Goal: Transaction & Acquisition: Purchase product/service

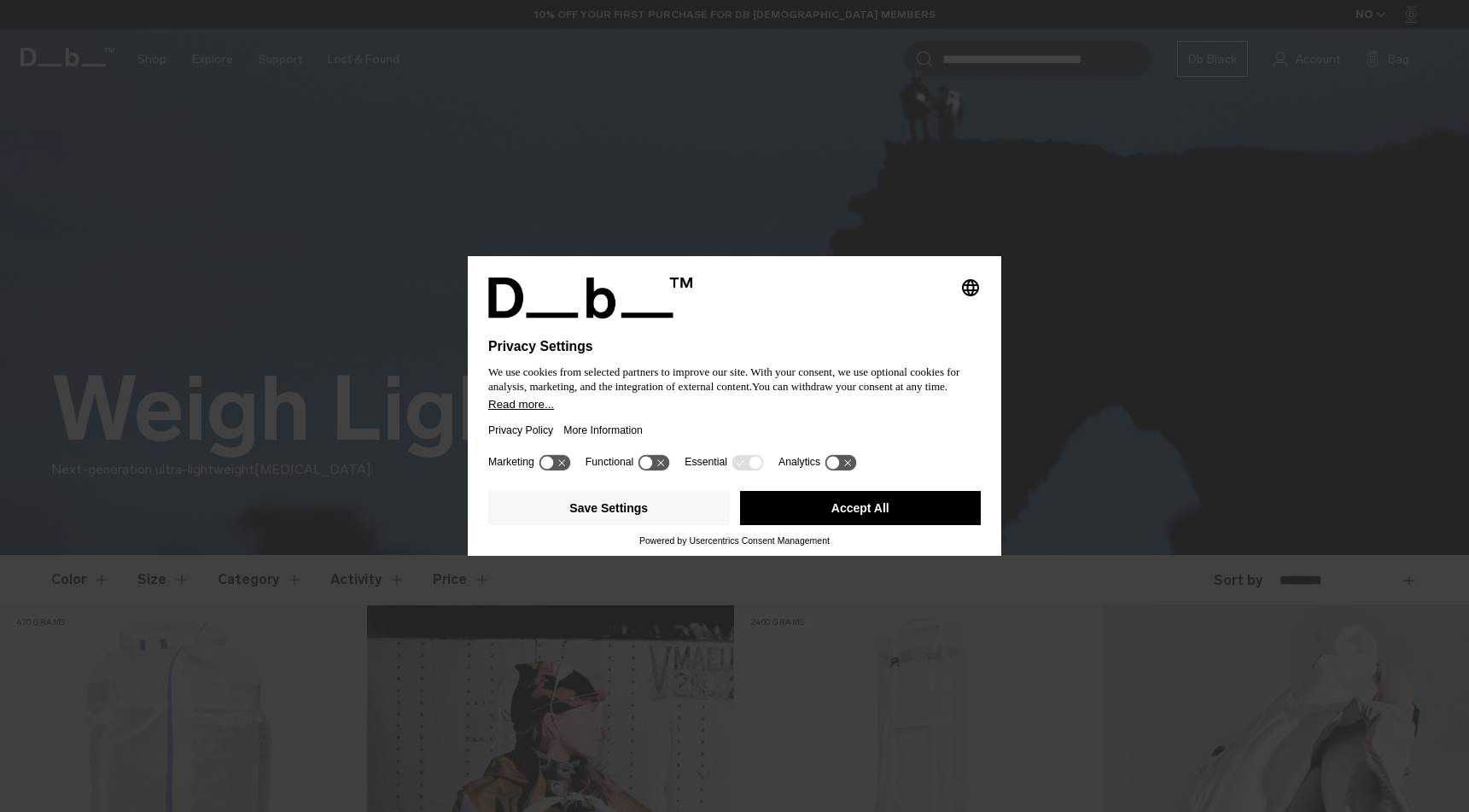
click at [827, 517] on button "Accept All" at bounding box center [861, 508] width 242 height 34
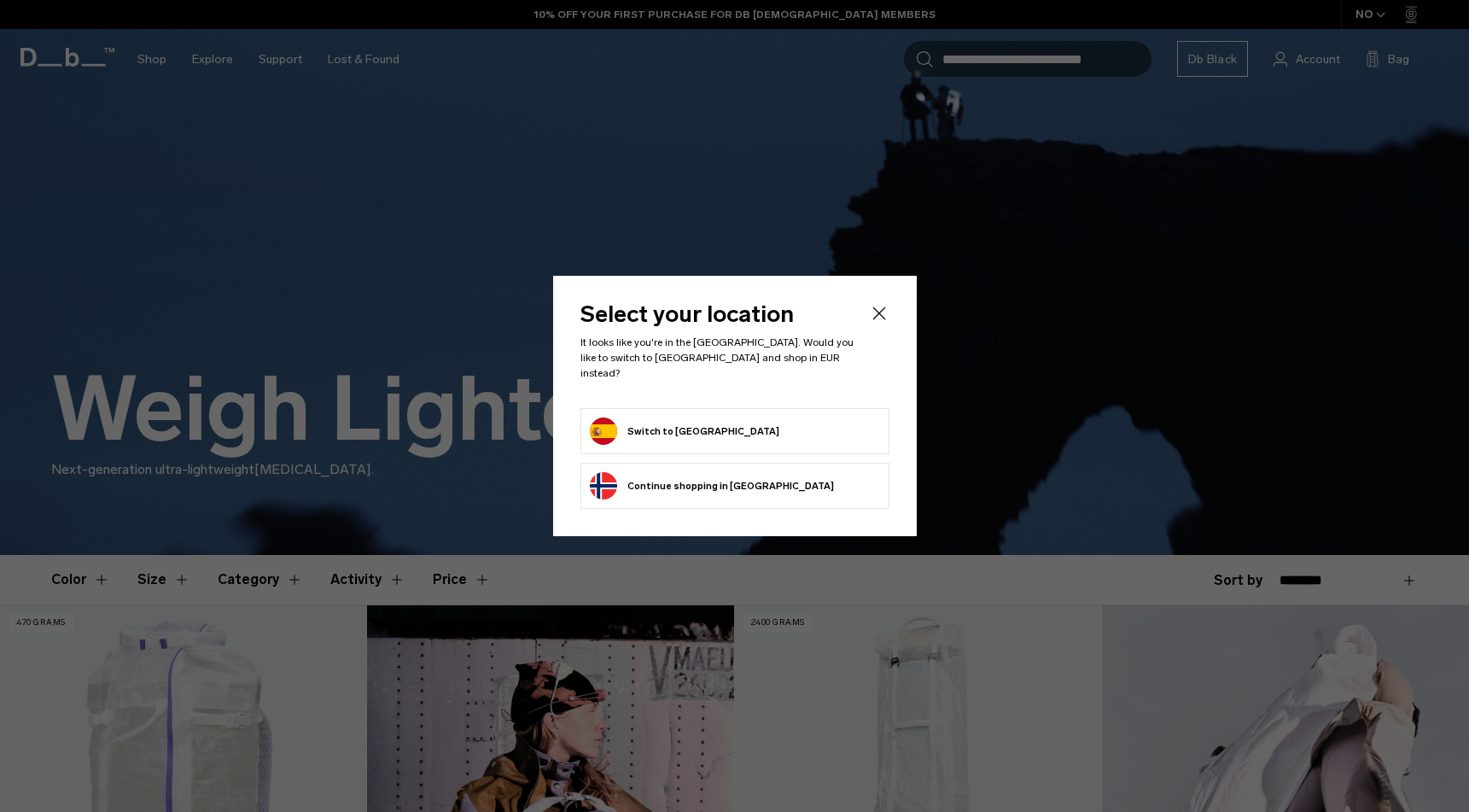
click at [761, 423] on form "Switch to Spain" at bounding box center [735, 430] width 290 height 27
click at [649, 424] on button "Switch to Spain" at bounding box center [685, 430] width 190 height 27
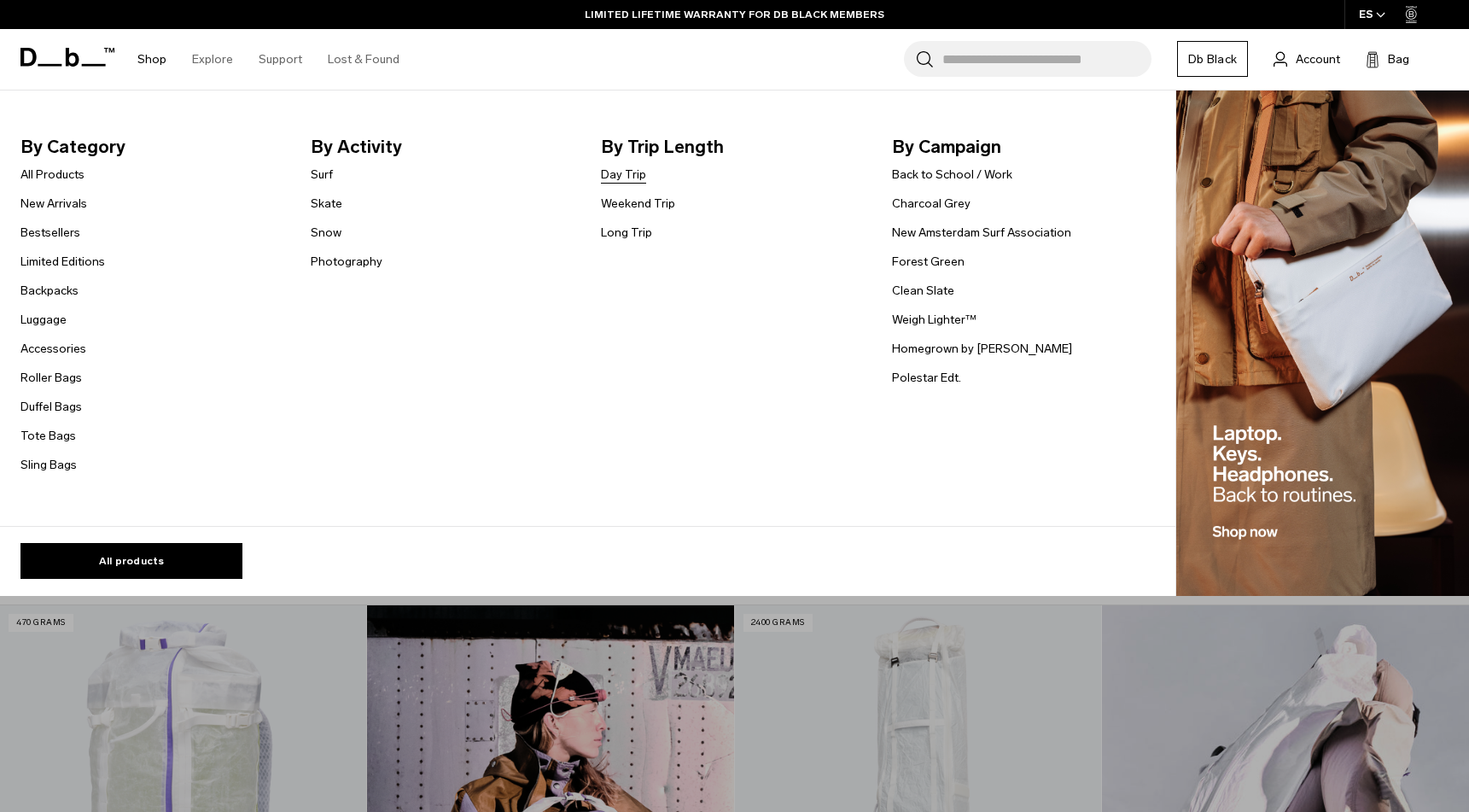
click at [644, 174] on link "Day Trip" at bounding box center [624, 174] width 45 height 18
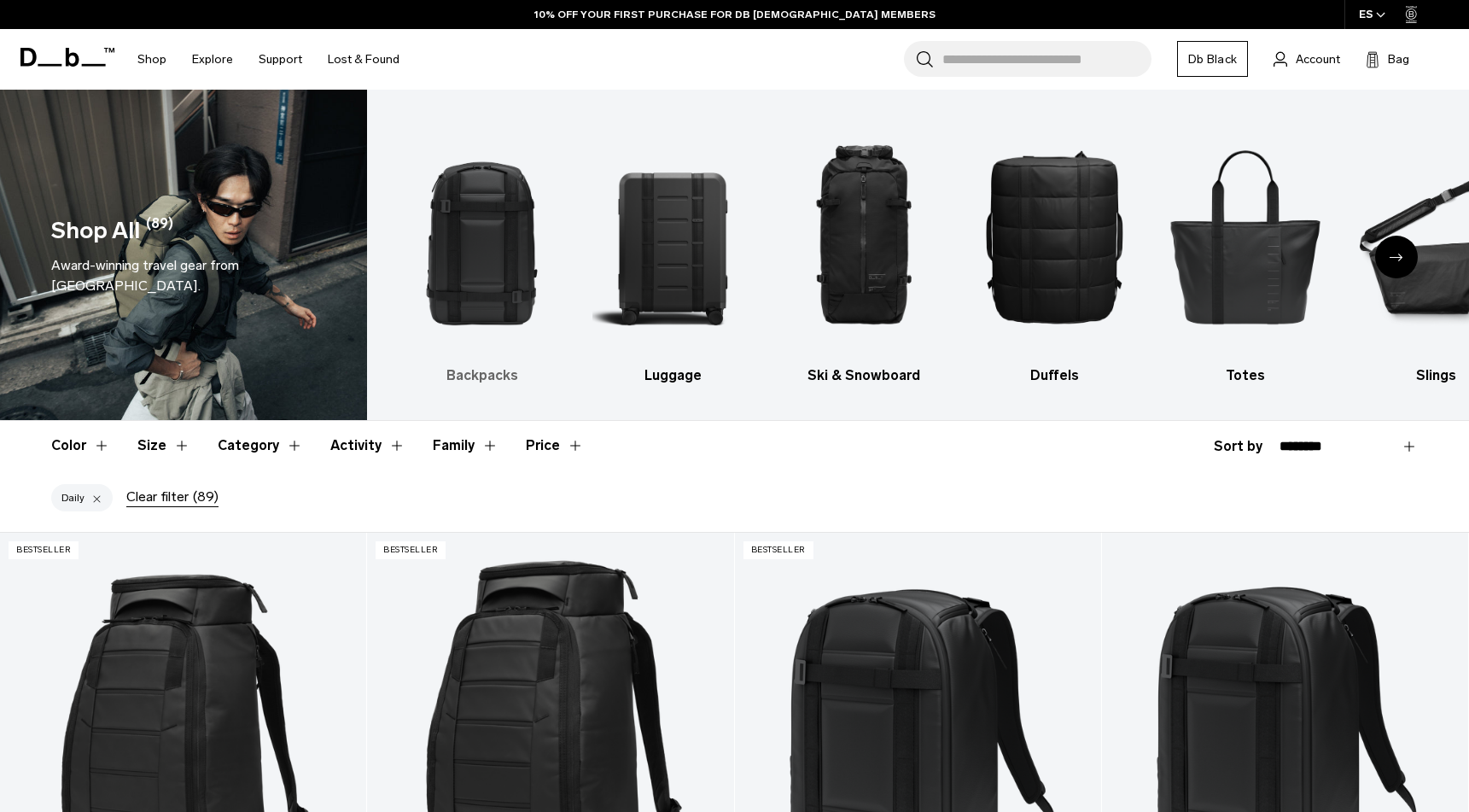
click at [475, 382] on h3 "Backpacks" at bounding box center [482, 376] width 162 height 21
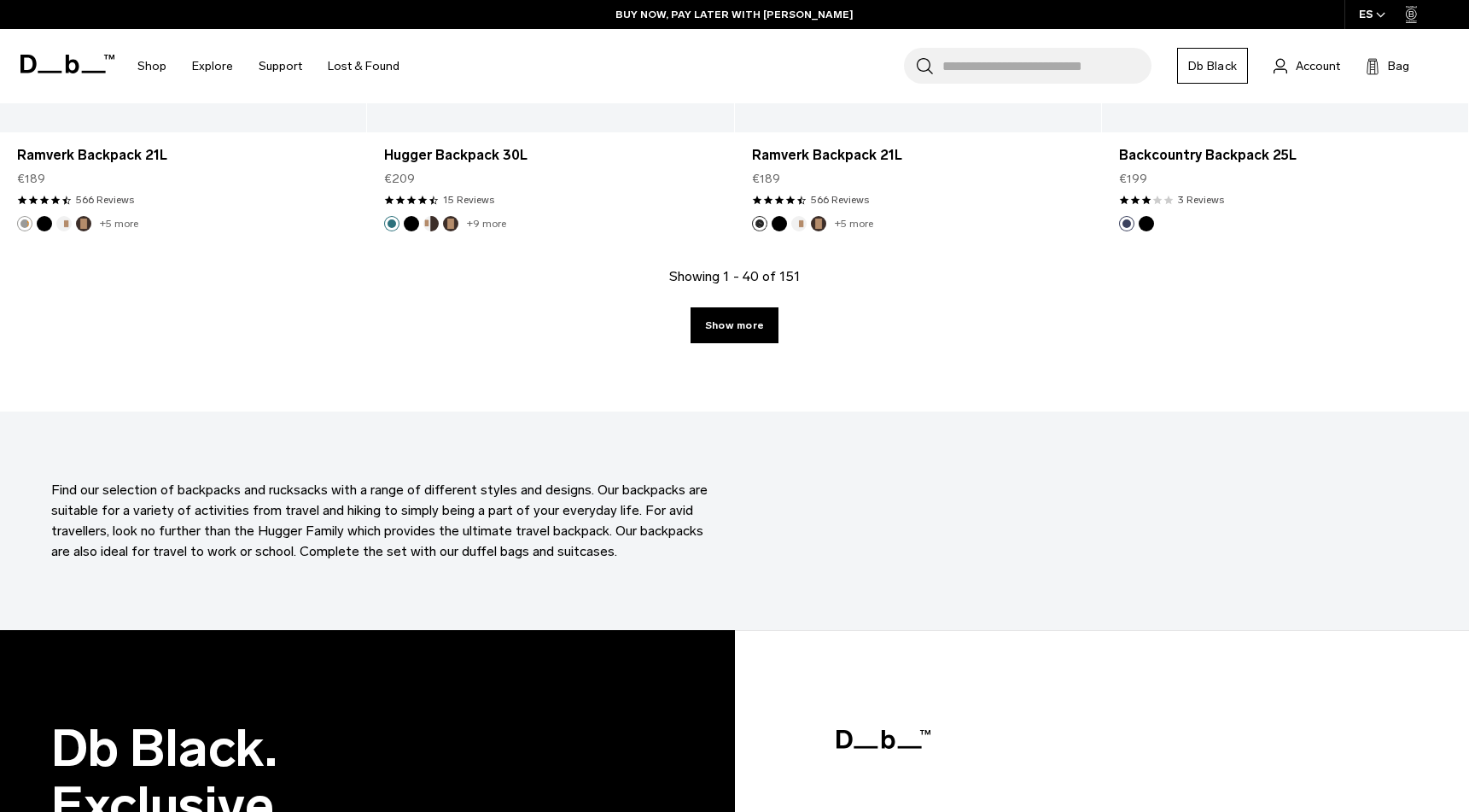
scroll to position [5662, 0]
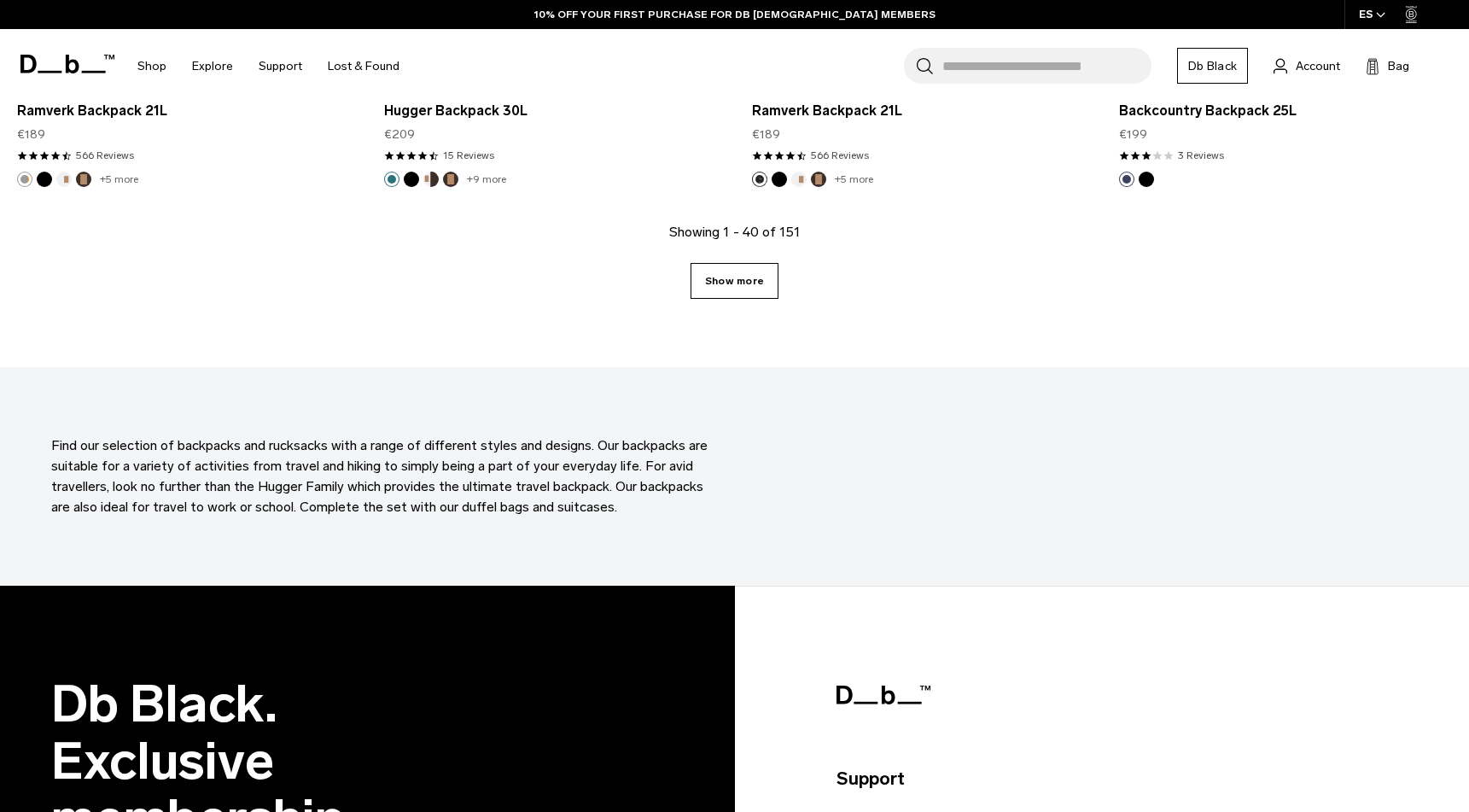
click at [746, 276] on link "Show more" at bounding box center [735, 281] width 88 height 36
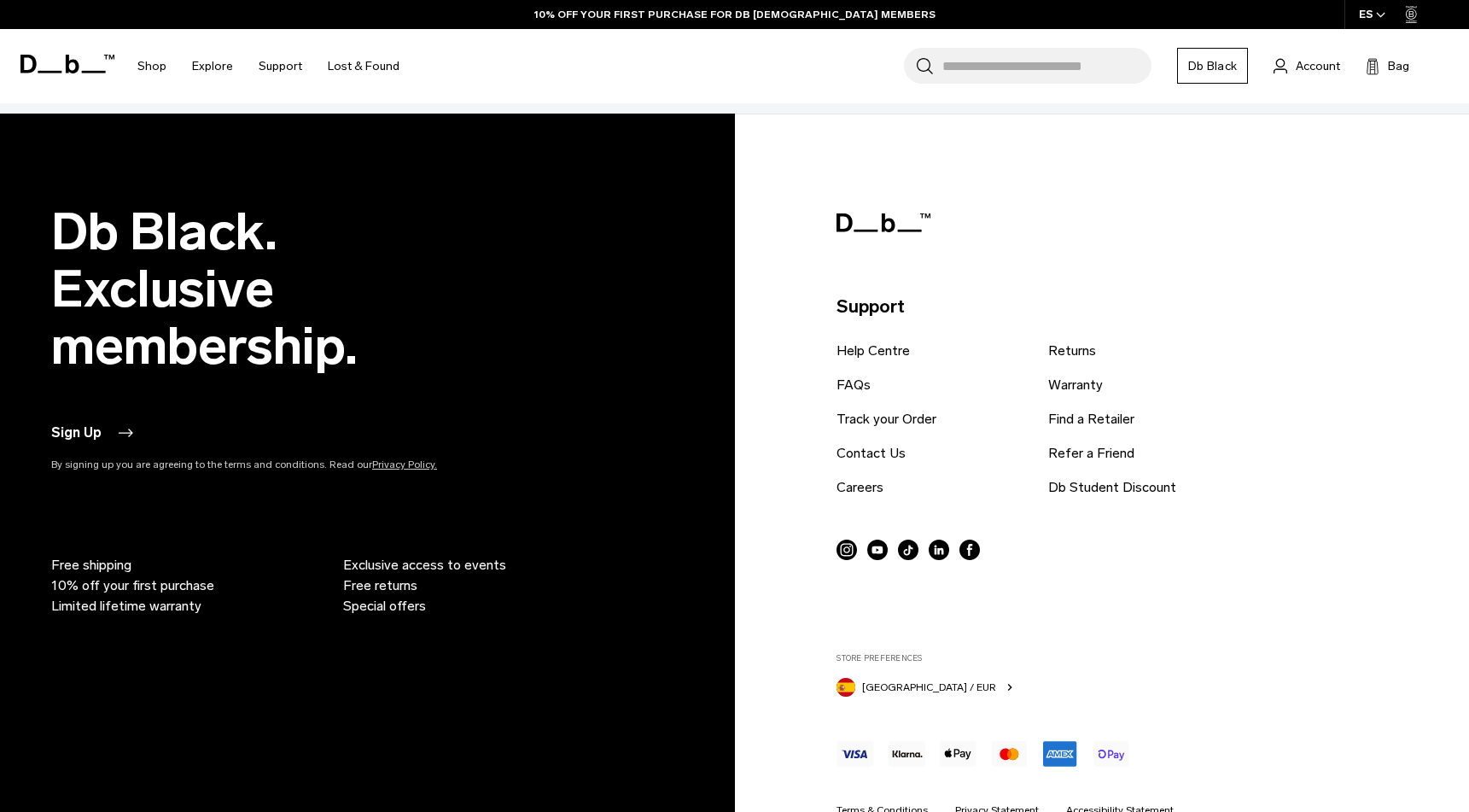
scroll to position [11610, 0]
